Goal: Information Seeking & Learning: Find specific fact

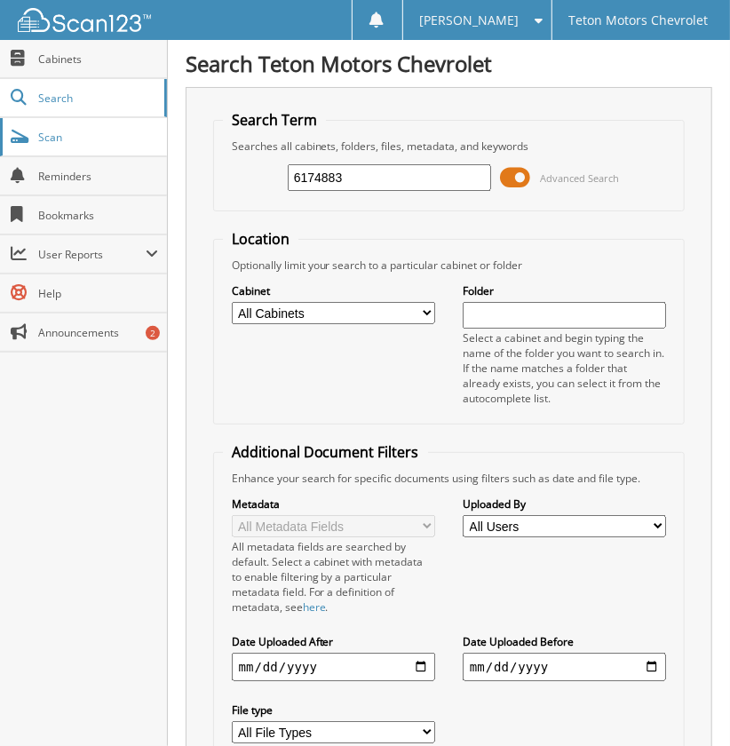
type input "6174883"
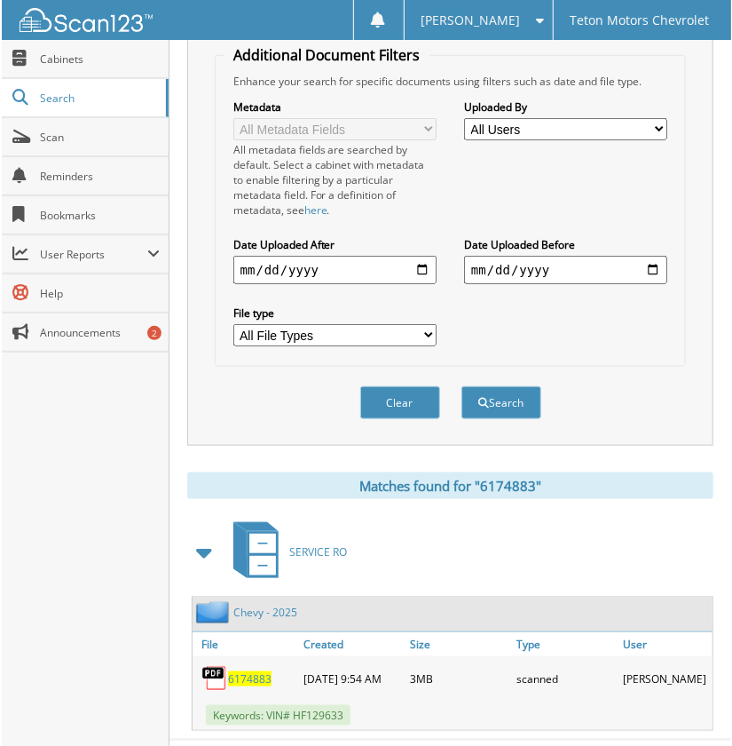
scroll to position [414, 0]
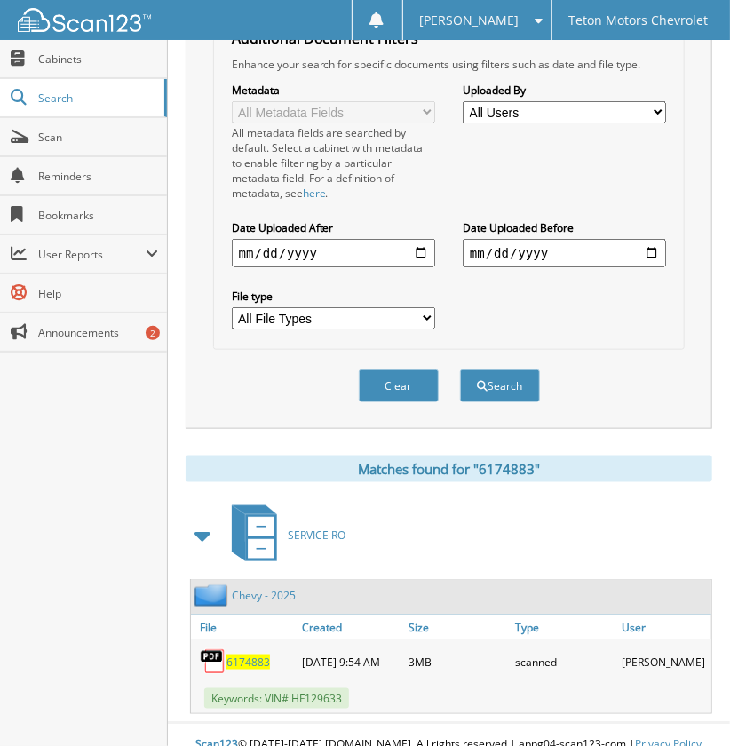
click at [247, 654] on span "6174883" at bounding box center [248, 661] width 44 height 15
